Goal: Task Accomplishment & Management: Manage account settings

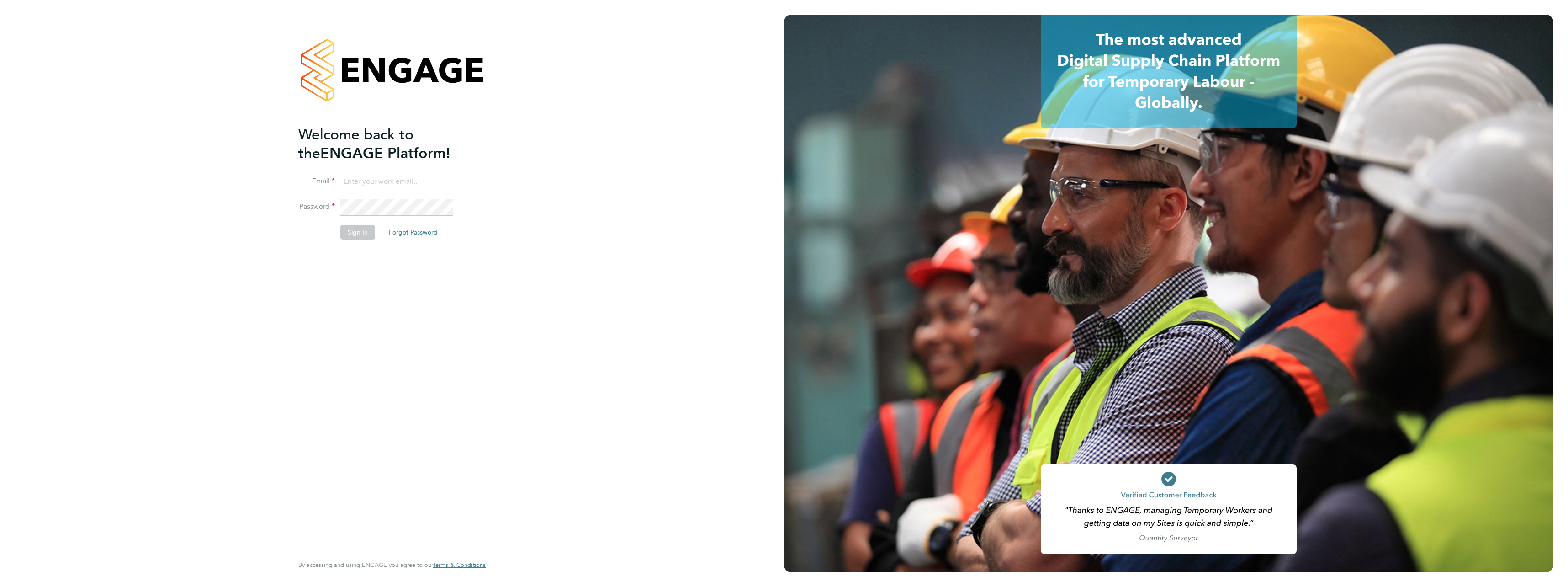
type input "ben.roads@cpplc.com"
click at [349, 239] on li "Sign In Forgot Password" at bounding box center [387, 236] width 178 height 24
click at [352, 239] on button "Sign In" at bounding box center [357, 232] width 35 height 15
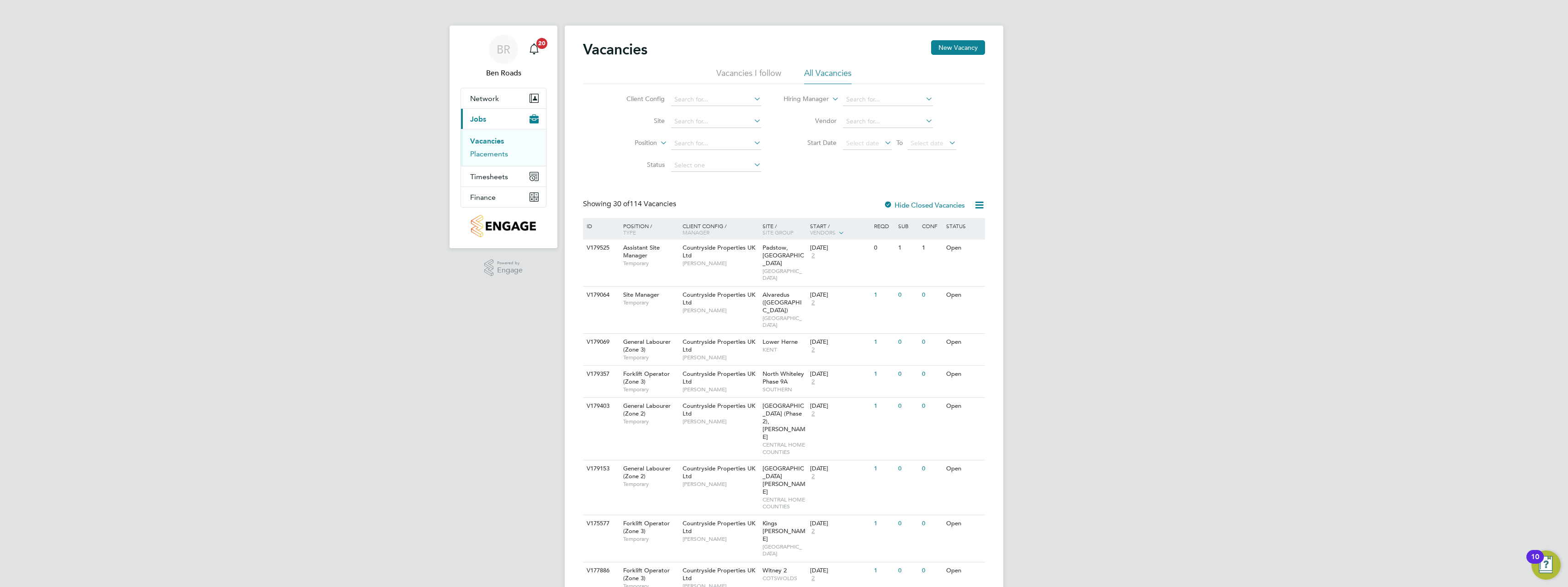
click at [498, 154] on link "Placements" at bounding box center [489, 153] width 38 height 9
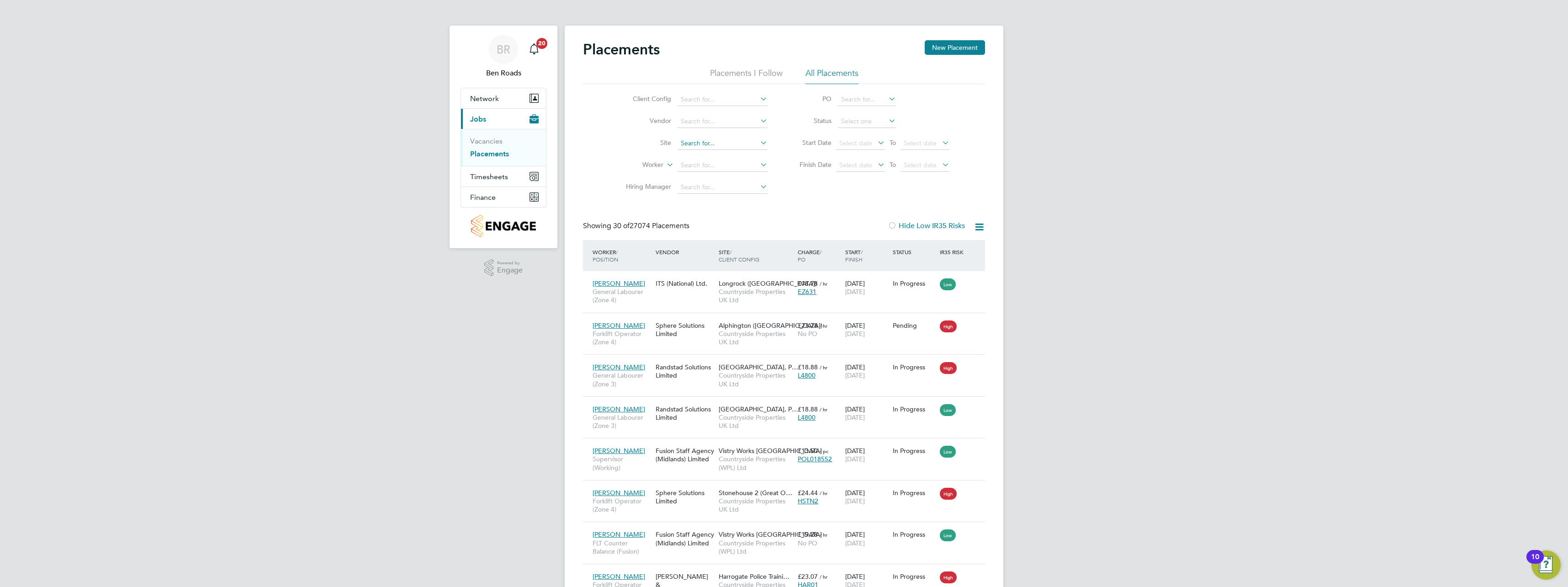
click at [705, 142] on input at bounding box center [723, 143] width 90 height 13
click at [702, 162] on li "[GEOGRAPHIC_DATA] (Phase 4), [PERSON_NAME] Phase 4" at bounding box center [775, 168] width 196 height 12
type input "[GEOGRAPHIC_DATA] (Phase 4), [PERSON_NAME] Phase 4"
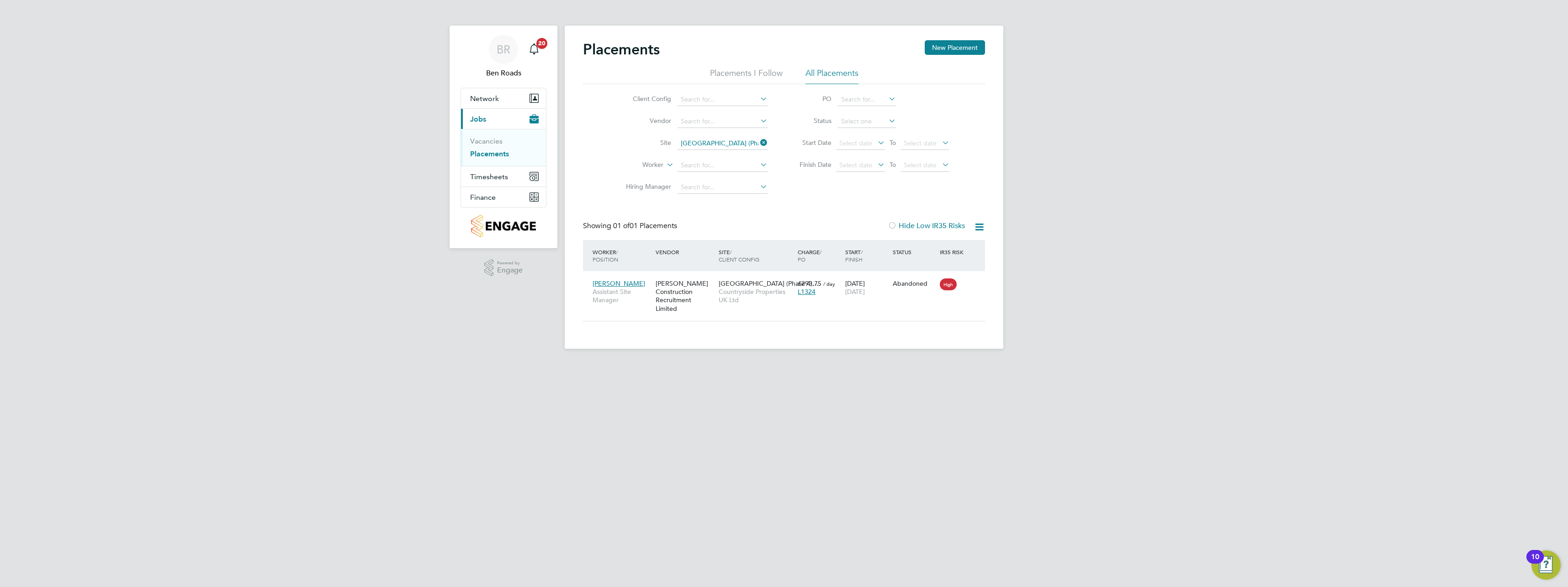
click at [758, 143] on icon at bounding box center [758, 142] width 0 height 13
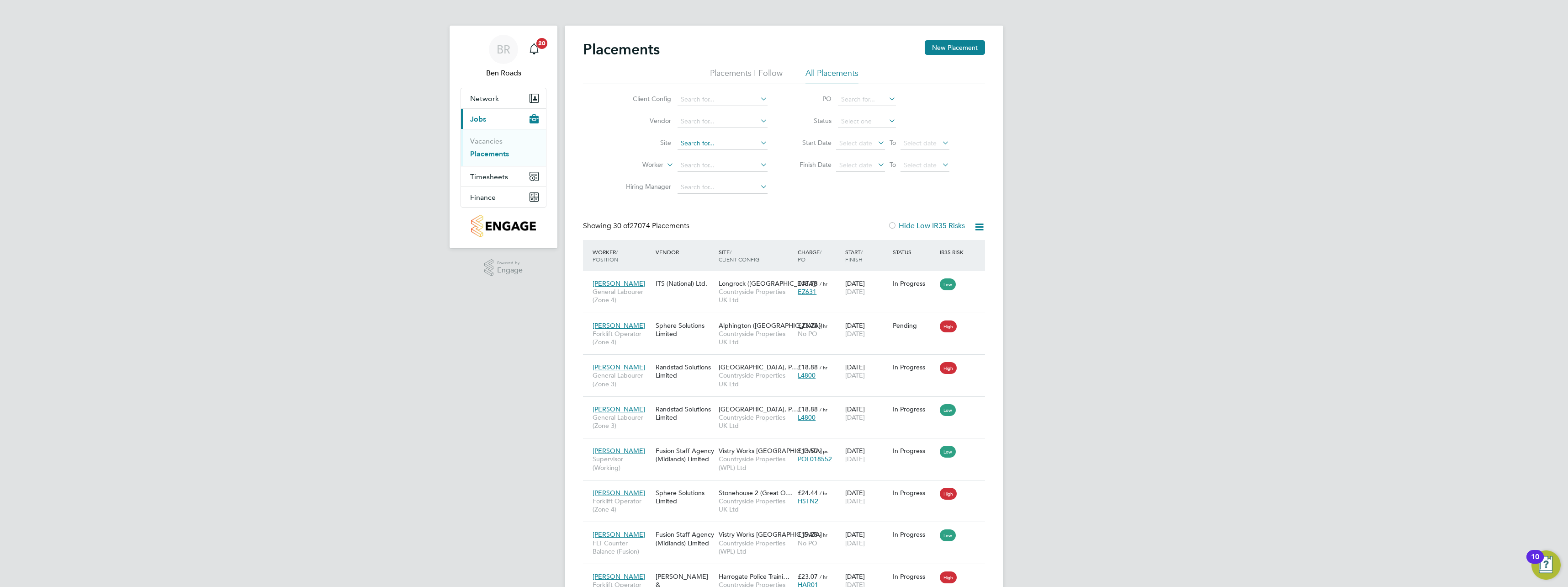
click at [694, 147] on input at bounding box center [723, 143] width 90 height 13
click at [726, 155] on li "[GEOGRAPHIC_DATA] (Phase 2), [PERSON_NAME]" at bounding box center [775, 156] width 196 height 12
type input "[GEOGRAPHIC_DATA] (Phase 2), [PERSON_NAME]"
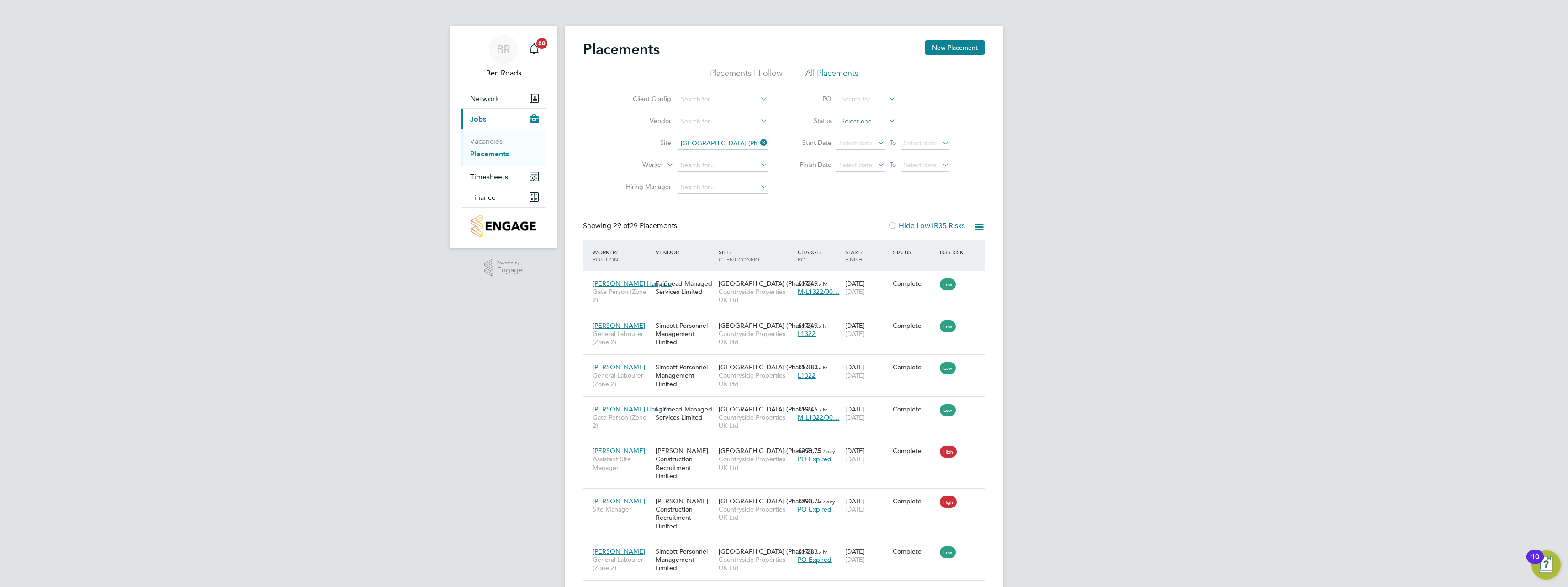
click at [869, 120] on input at bounding box center [867, 121] width 58 height 13
click at [867, 132] on li "Active" at bounding box center [867, 134] width 59 height 12
type input "Active"
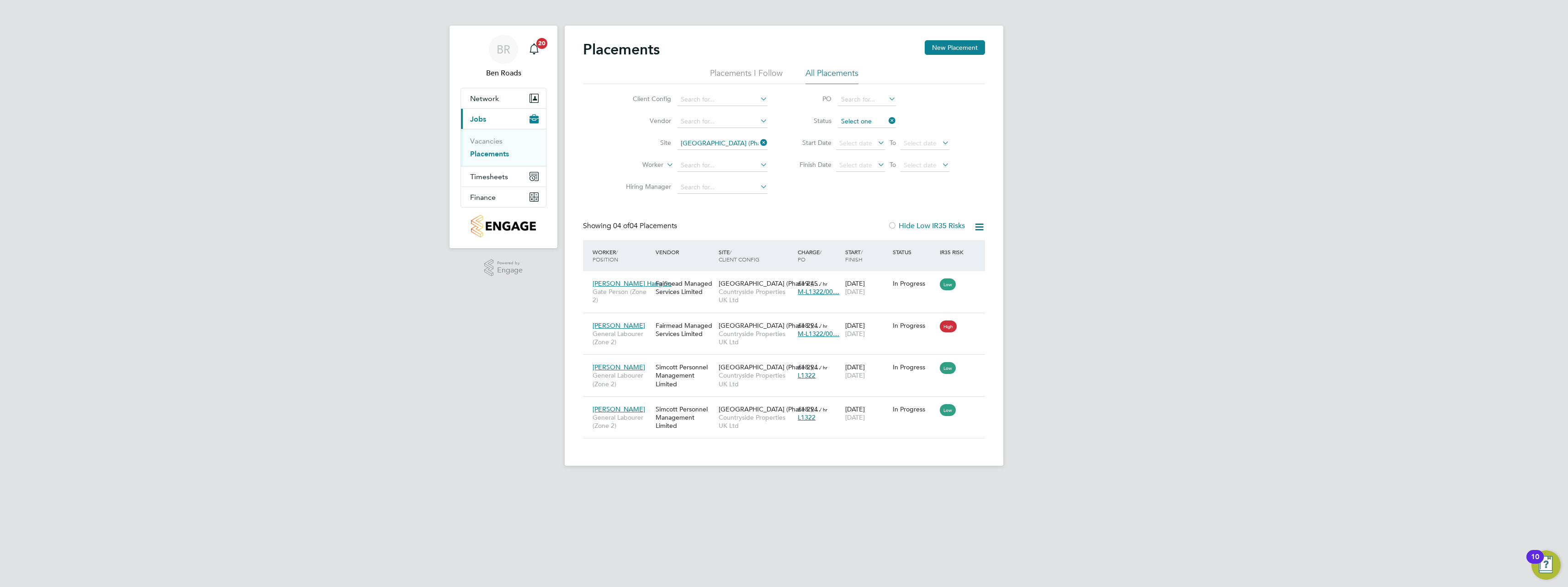
click at [868, 116] on input at bounding box center [867, 121] width 58 height 13
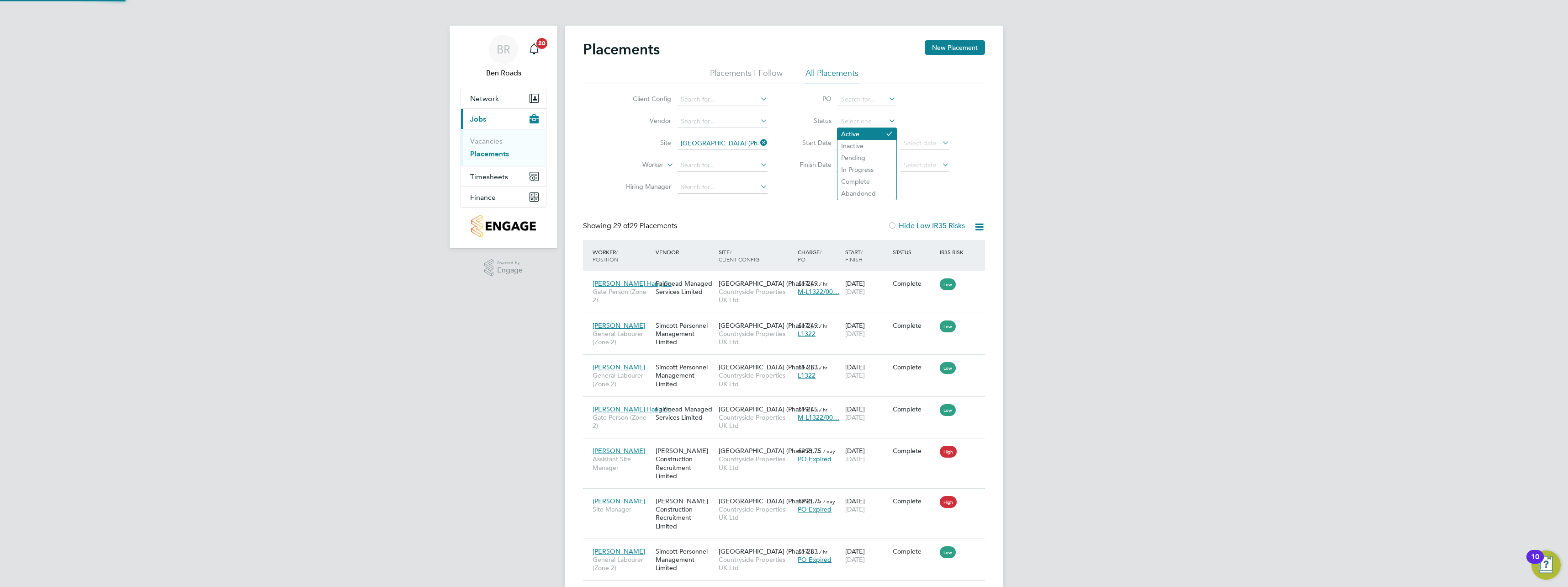
click at [870, 136] on li "Active" at bounding box center [867, 134] width 59 height 12
type input "Active"
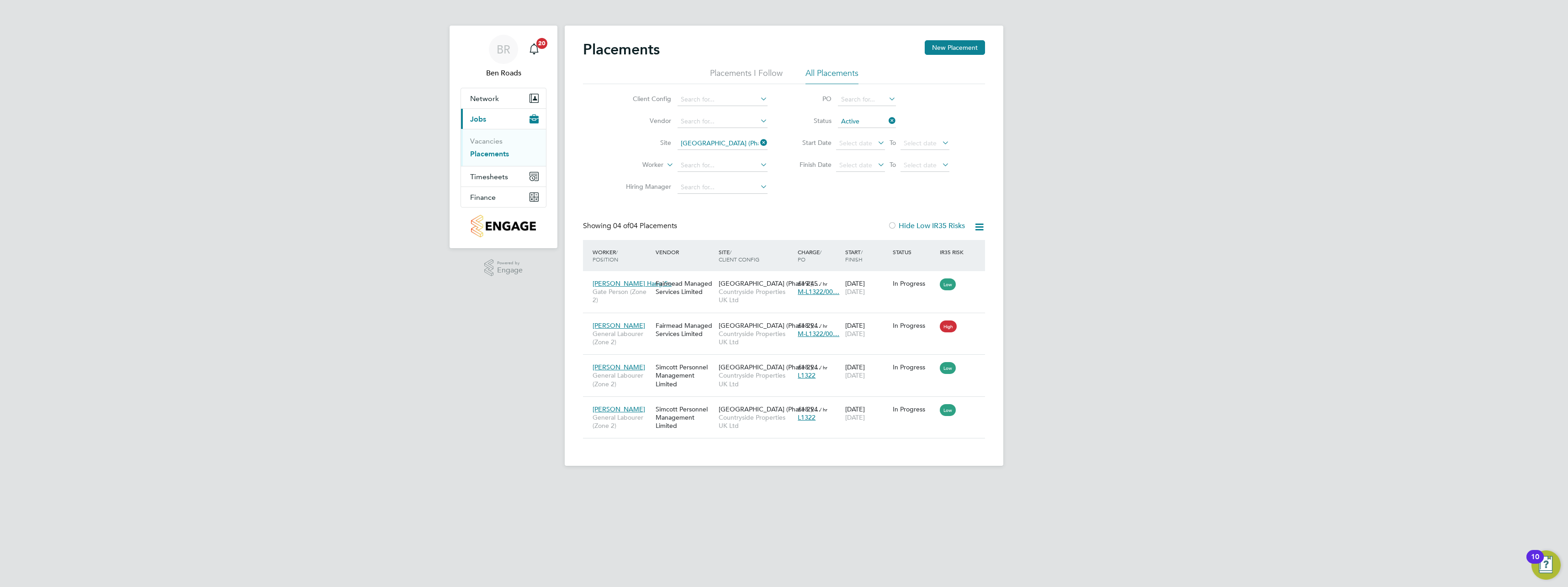
click at [887, 122] on icon at bounding box center [887, 121] width 0 height 13
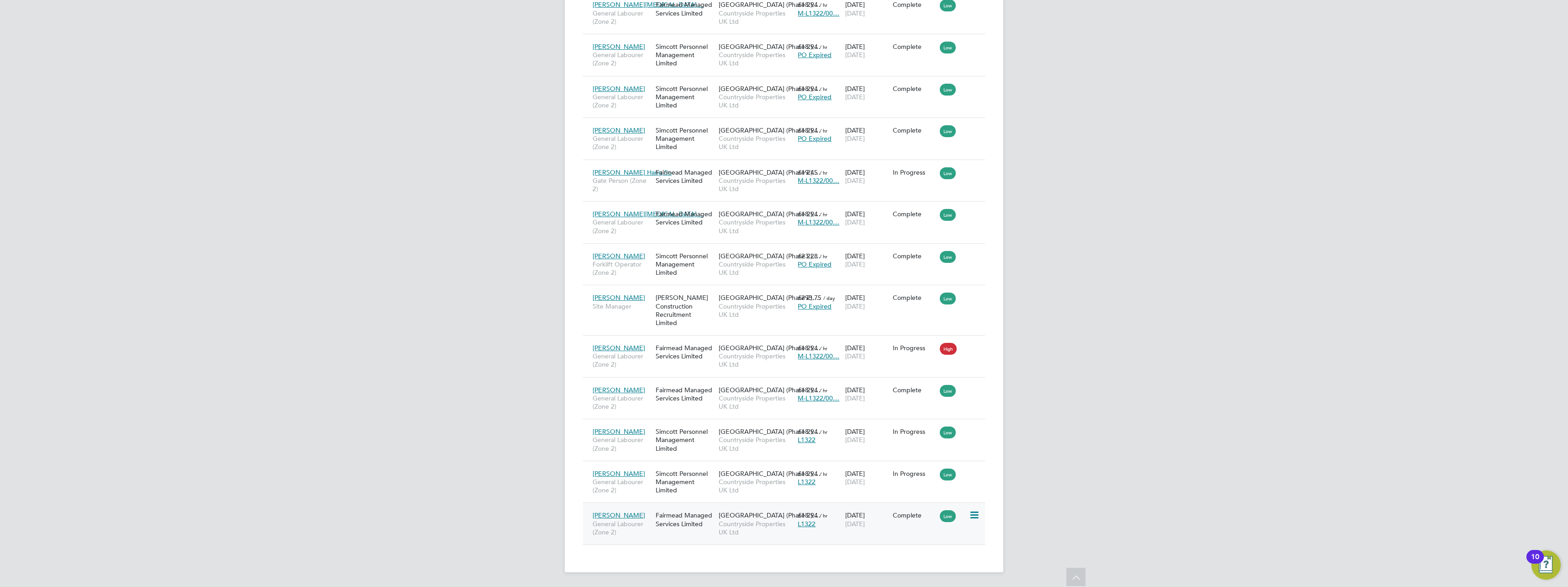
click at [973, 516] on icon at bounding box center [973, 515] width 9 height 11
click at [727, 518] on span "[GEOGRAPHIC_DATA] (Phase 2),…" at bounding box center [769, 515] width 102 height 9
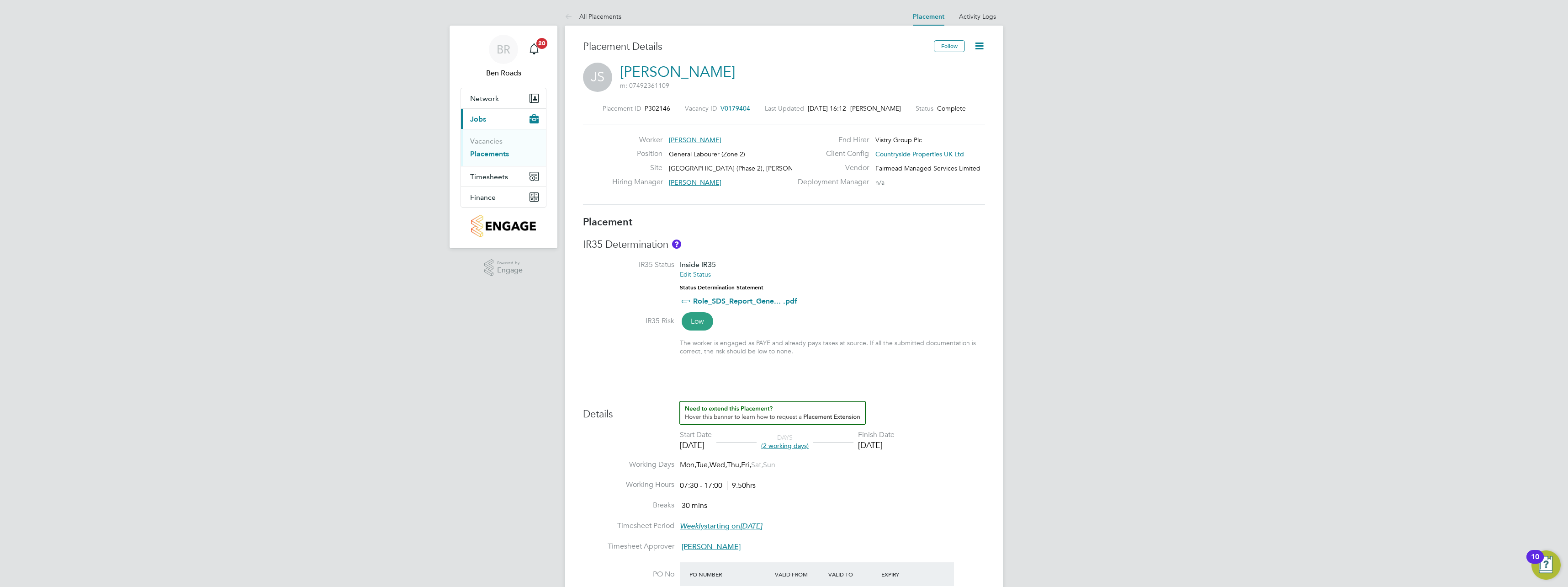
click at [985, 43] on icon at bounding box center [979, 46] width 12 height 12
click at [934, 65] on li "Edit Placement e" at bounding box center [950, 68] width 67 height 13
type input "[PERSON_NAME]"
type input "[DATE]"
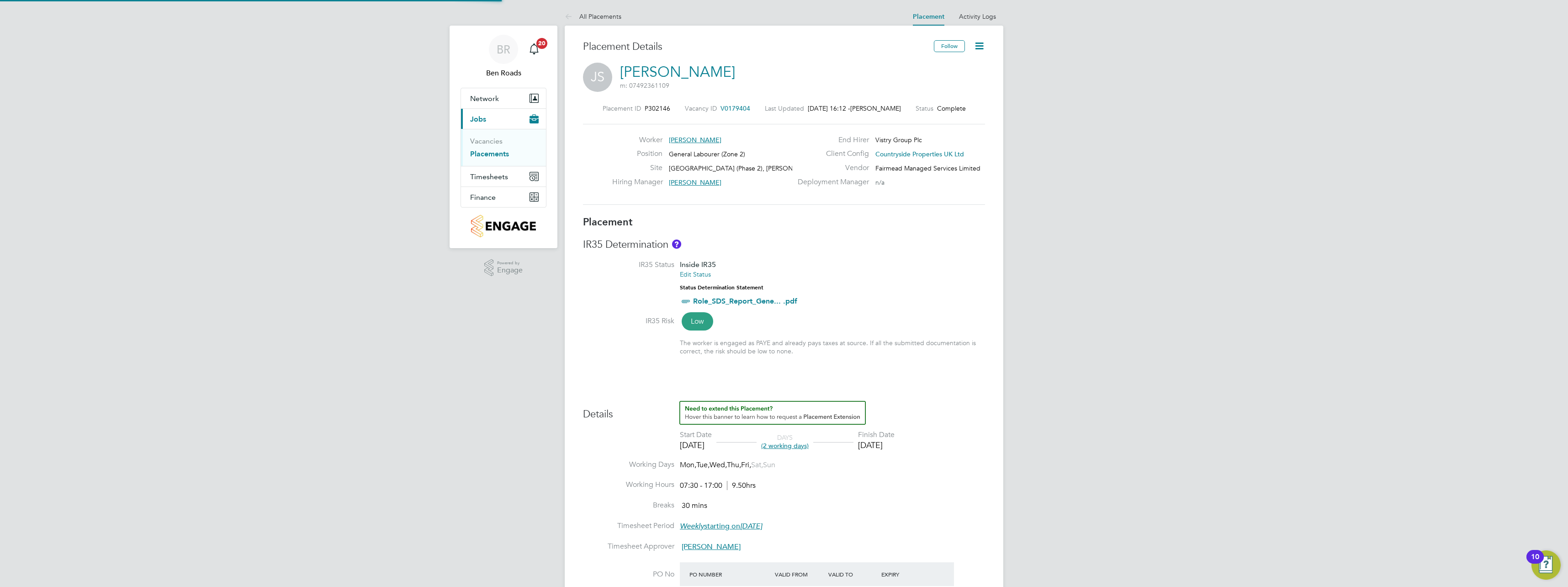
type input "[DATE]"
type input "07:30"
type input "17:00"
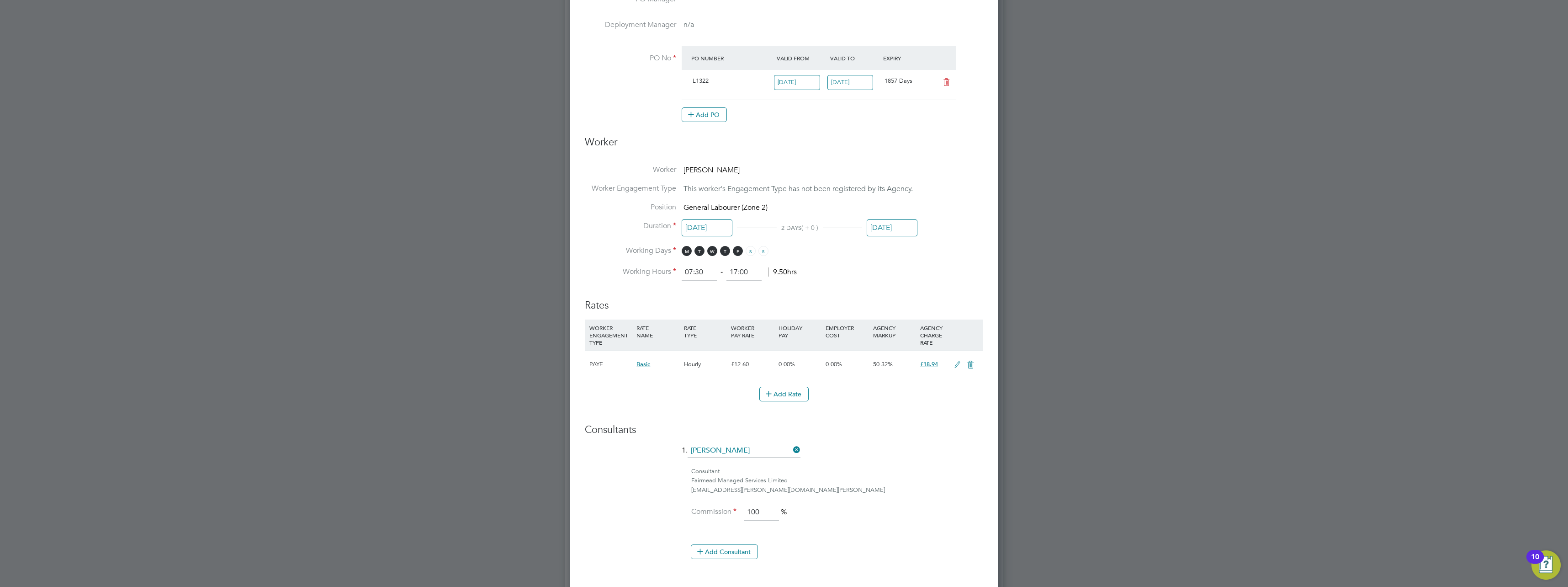
click at [885, 229] on input "[DATE]" at bounding box center [892, 228] width 51 height 17
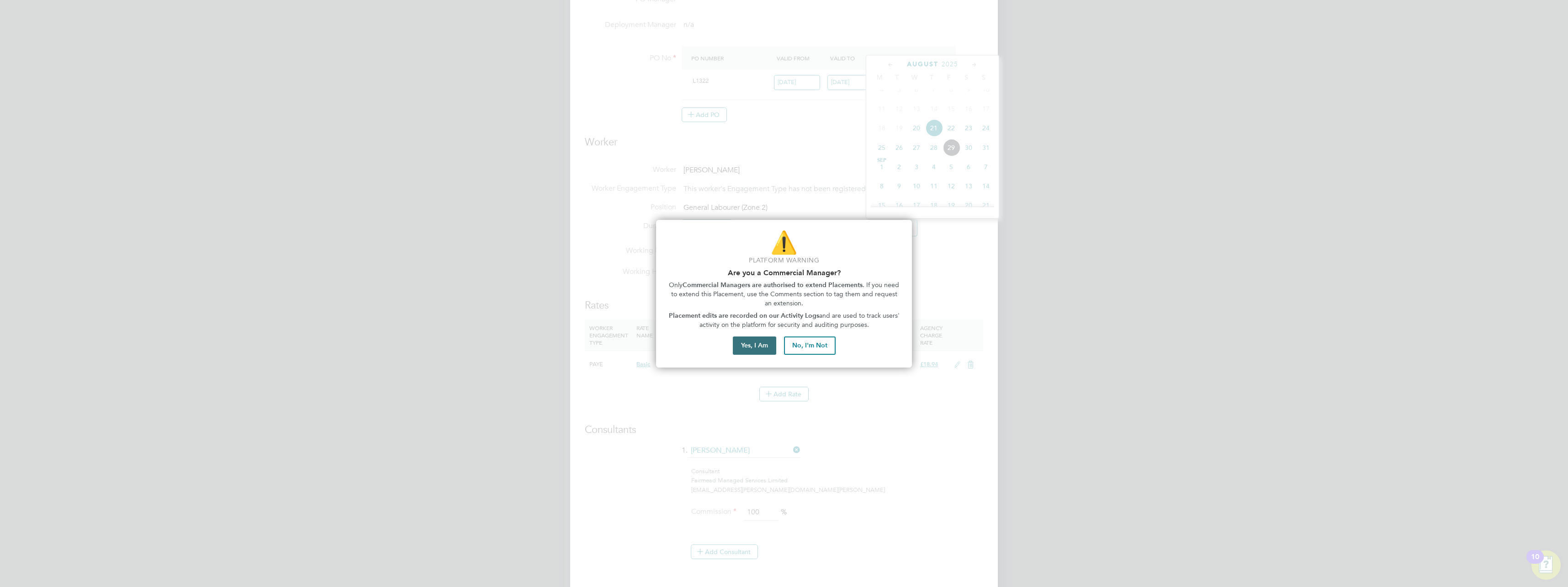
click at [746, 342] on button "Yes, I Am" at bounding box center [754, 345] width 43 height 18
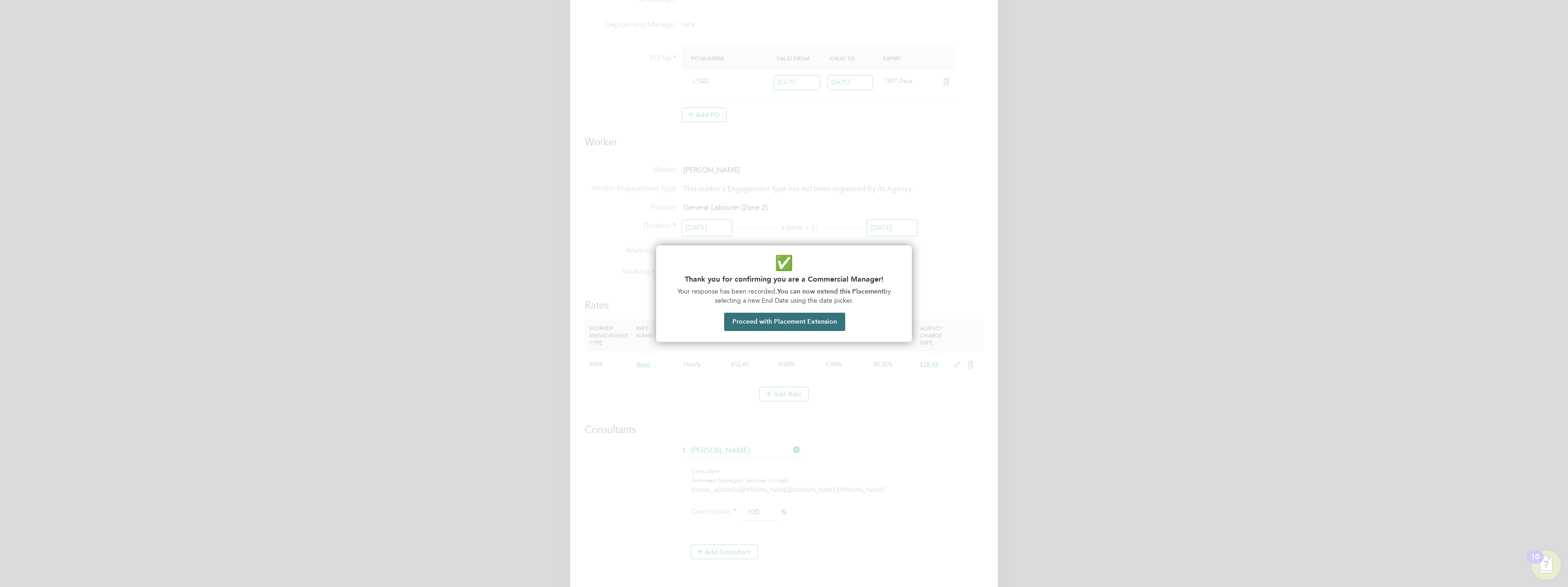
click at [794, 323] on button "Proceed with Placement Extension" at bounding box center [785, 322] width 121 height 18
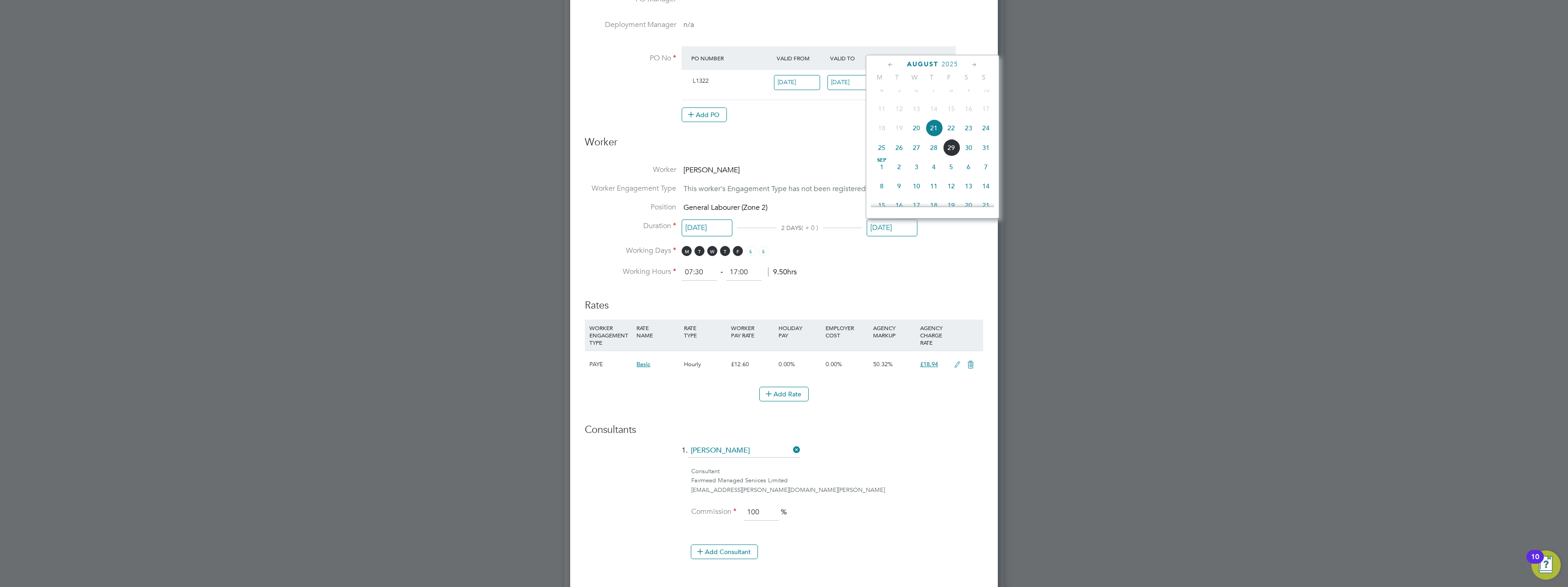
click at [952, 175] on span "5" at bounding box center [951, 167] width 18 height 18
type input "[DATE]"
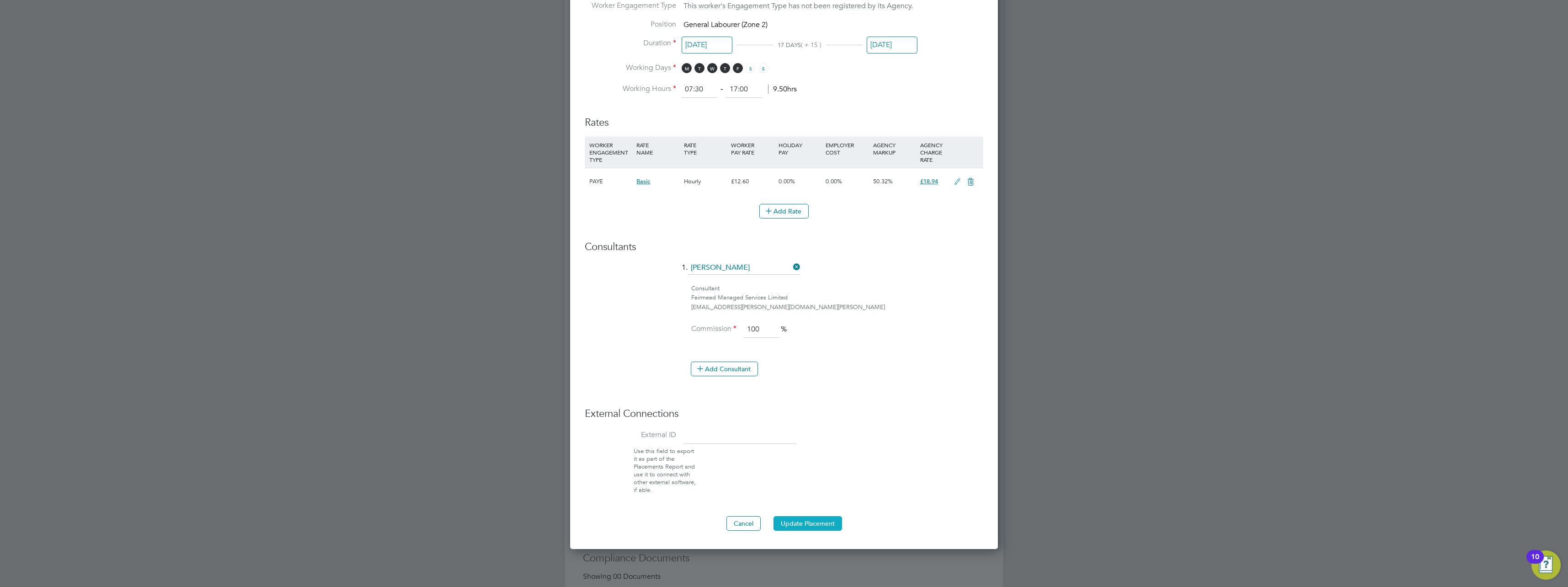
click at [809, 523] on button "Update Placement" at bounding box center [808, 523] width 69 height 15
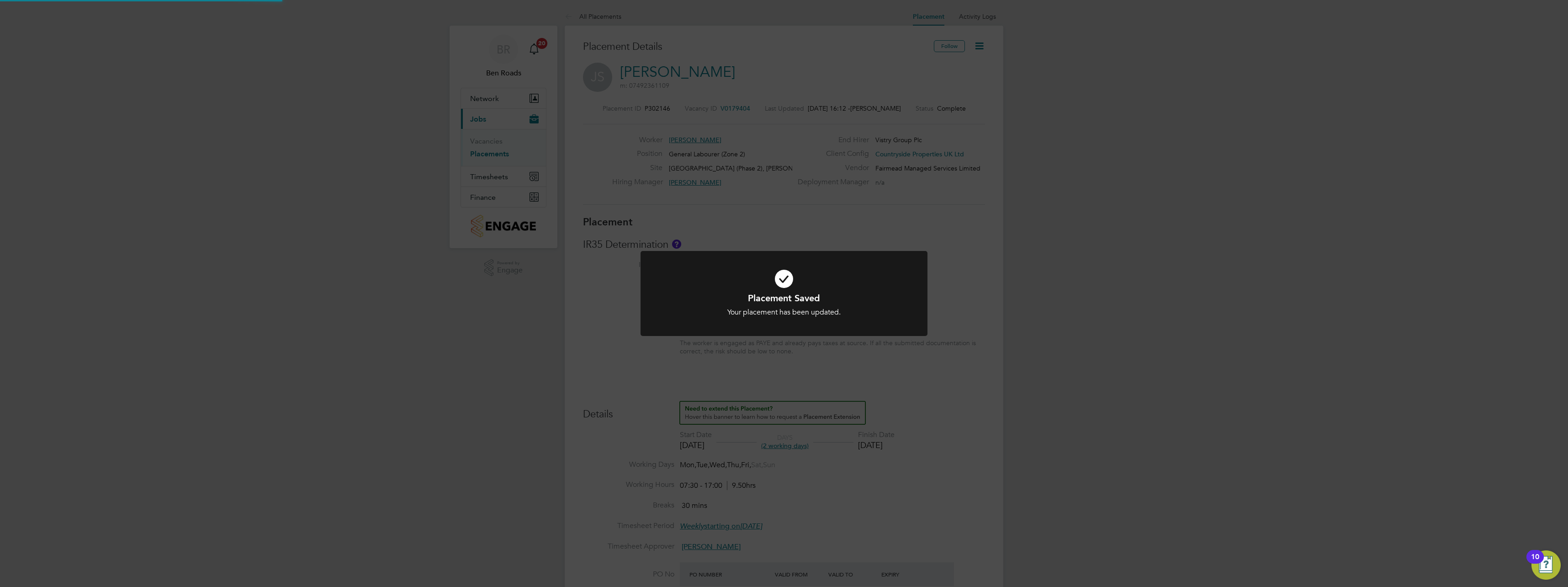
click at [820, 297] on h1 "Placement Saved" at bounding box center [784, 298] width 237 height 12
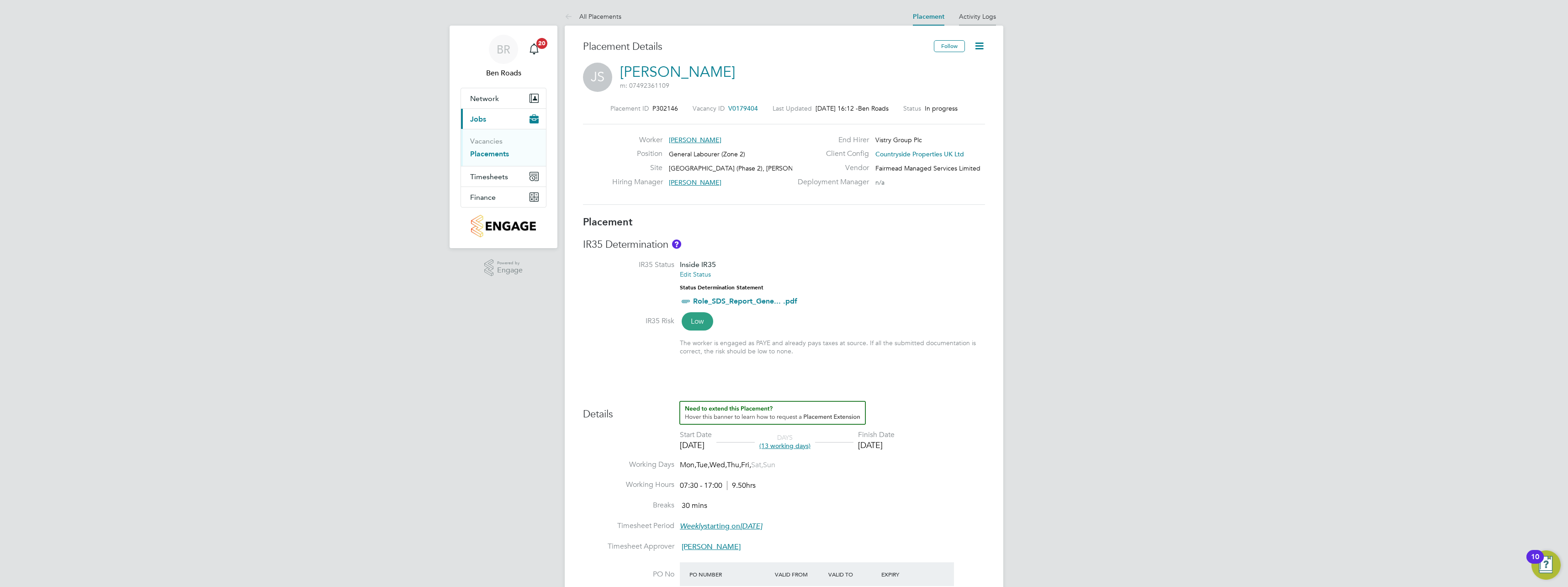
click at [967, 13] on link "Activity Logs" at bounding box center [977, 16] width 37 height 9
